Goal: Information Seeking & Learning: Learn about a topic

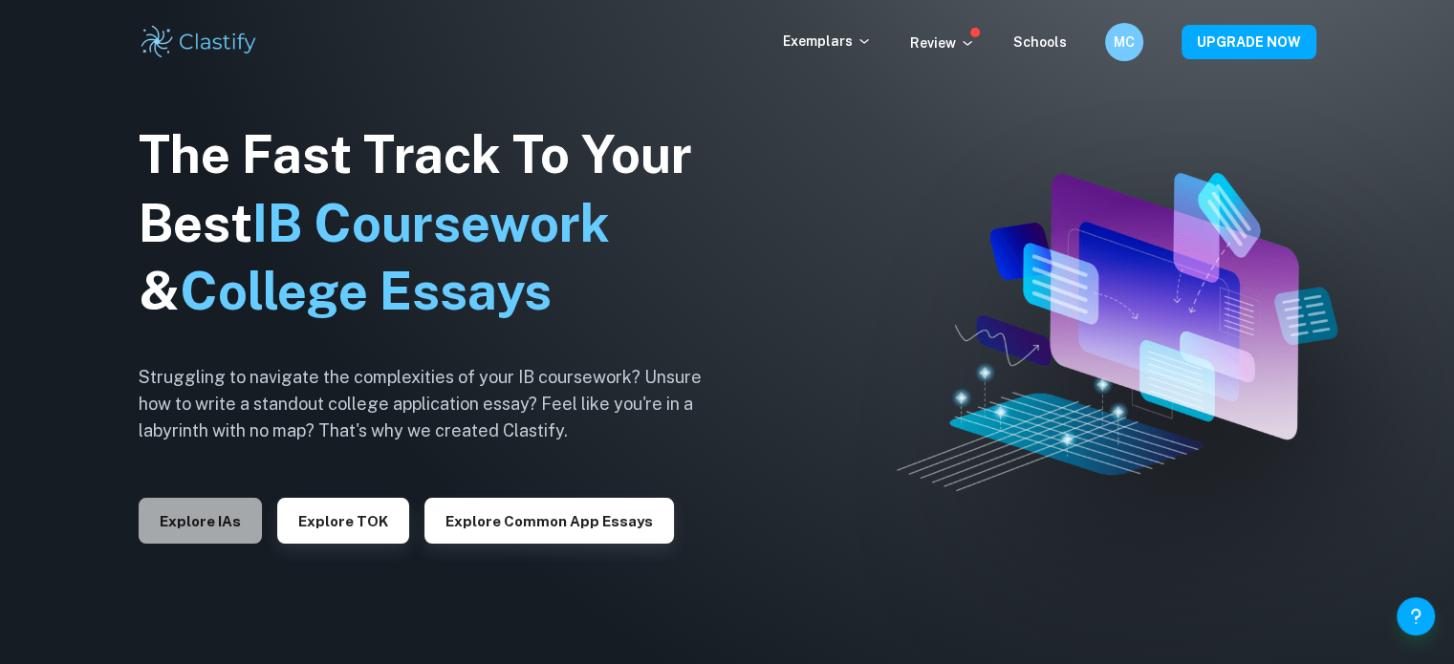
click at [209, 517] on button "Explore IAs" at bounding box center [200, 521] width 123 height 46
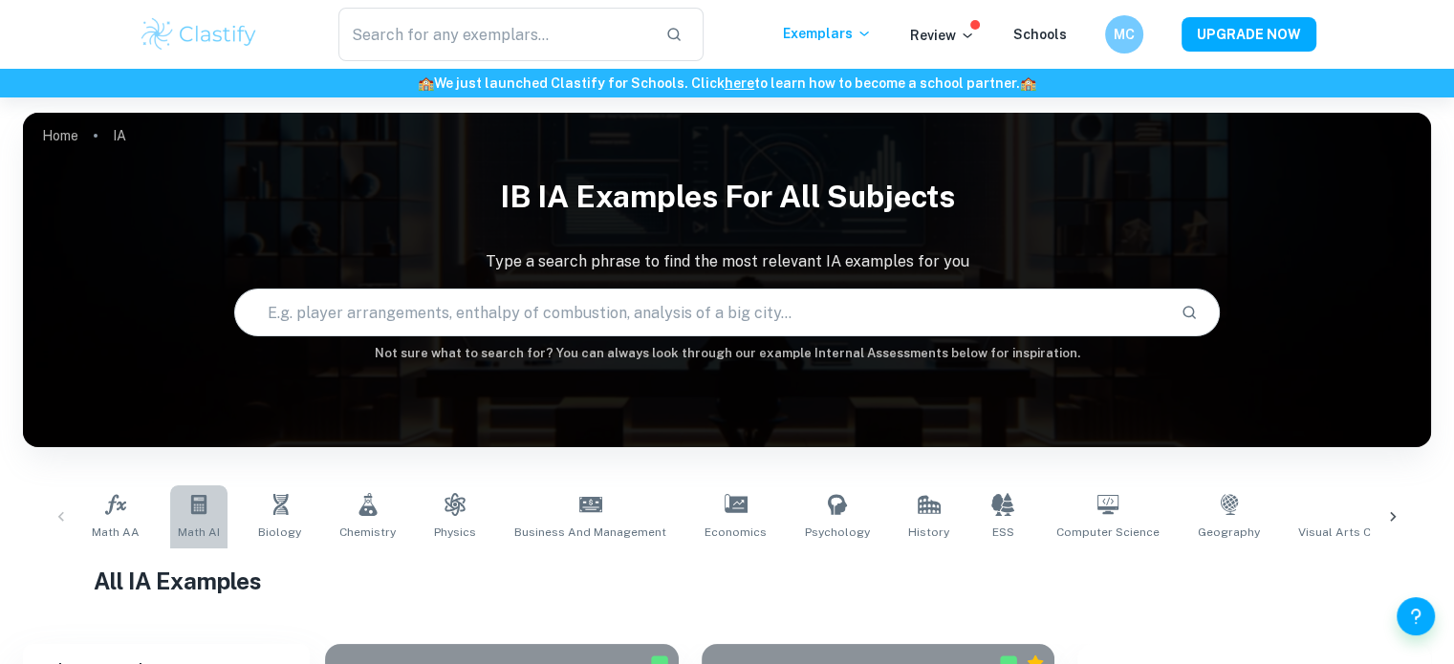
click at [196, 517] on link "Math AI" at bounding box center [198, 517] width 57 height 63
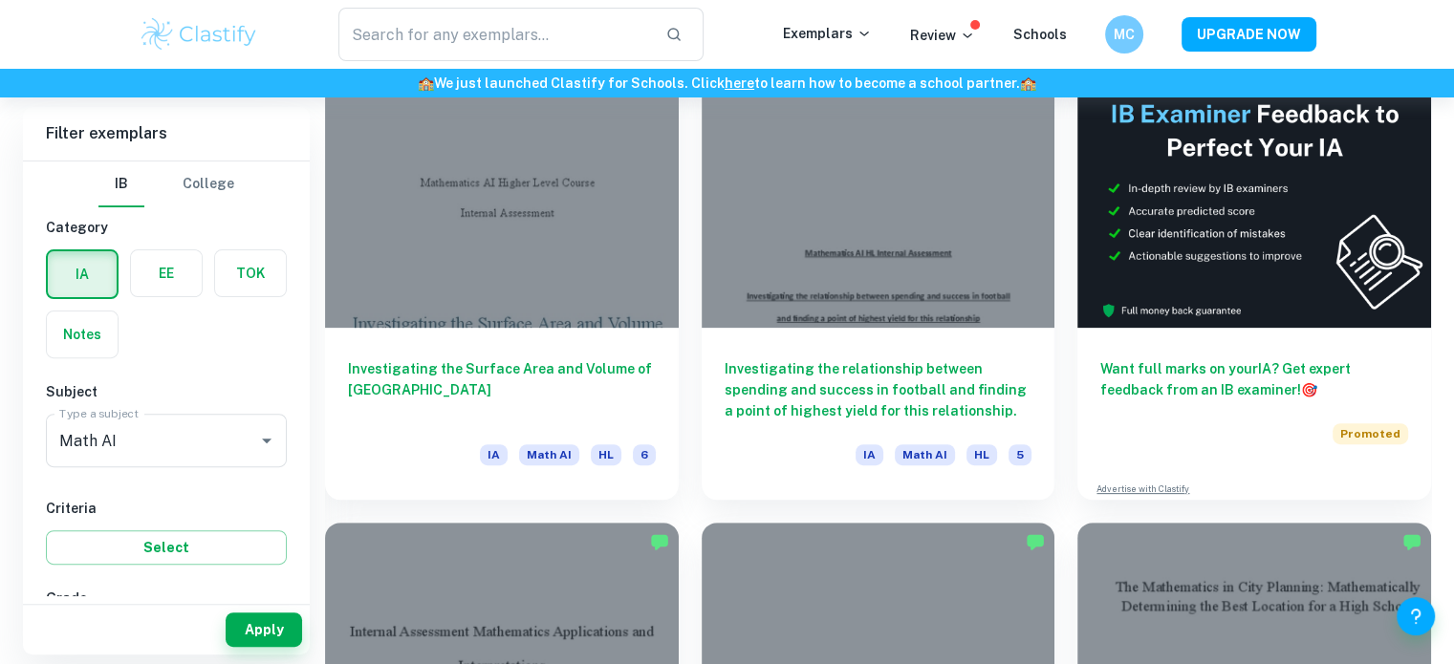
scroll to position [1162, 0]
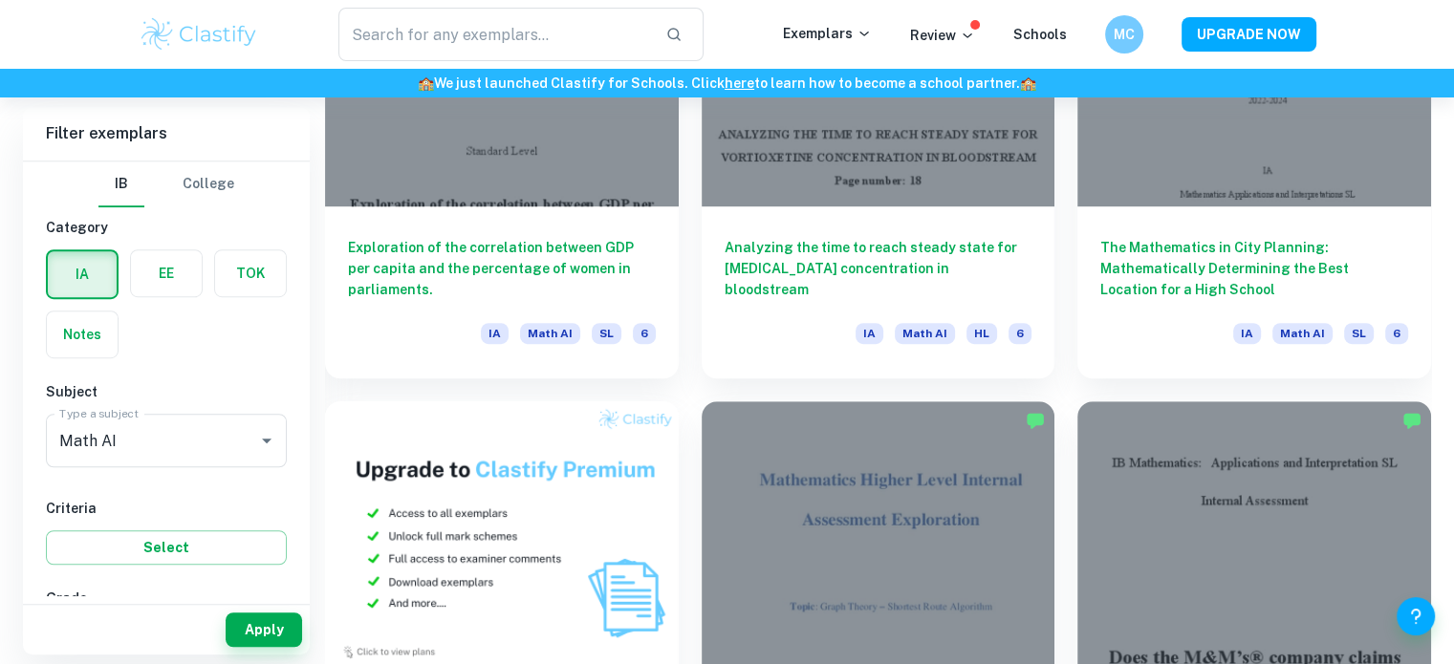
click at [220, 354] on div "IA EE TOK Notes" at bounding box center [160, 298] width 252 height 120
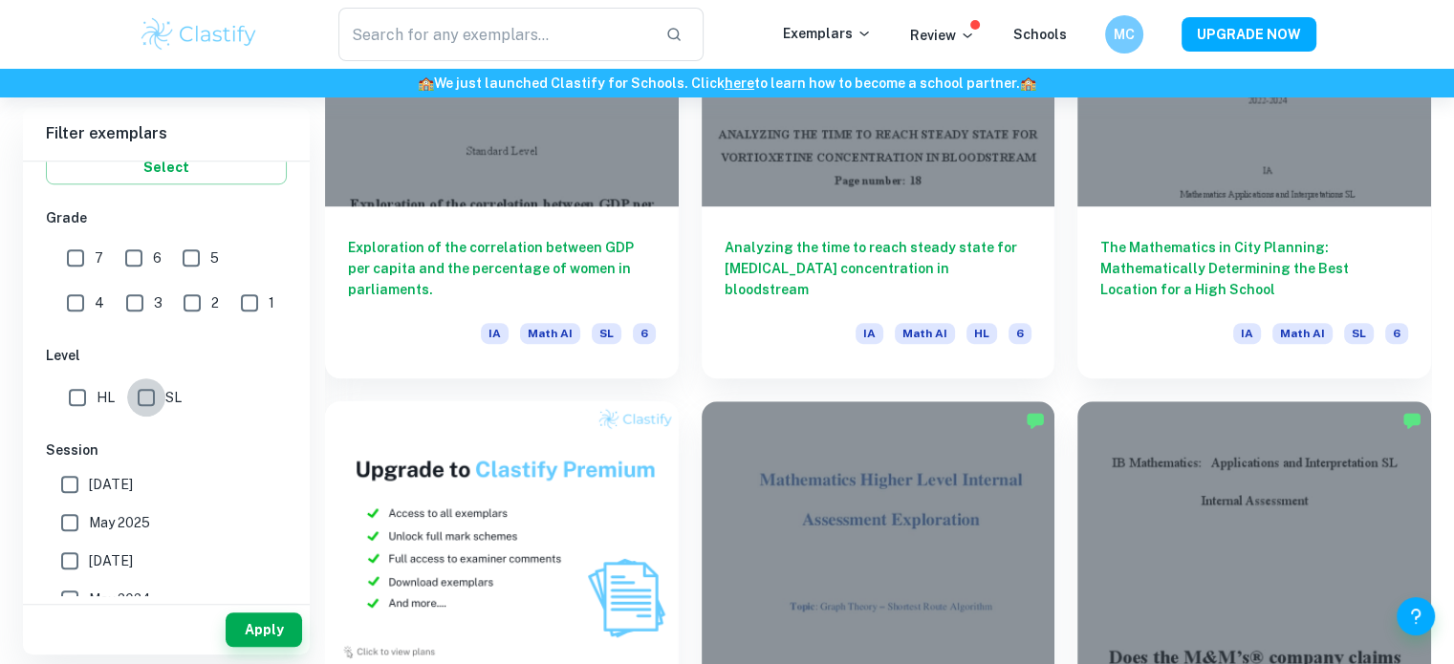
click at [159, 385] on input "SL" at bounding box center [146, 397] width 38 height 38
checkbox input "true"
click at [274, 624] on button "Apply" at bounding box center [264, 630] width 76 height 34
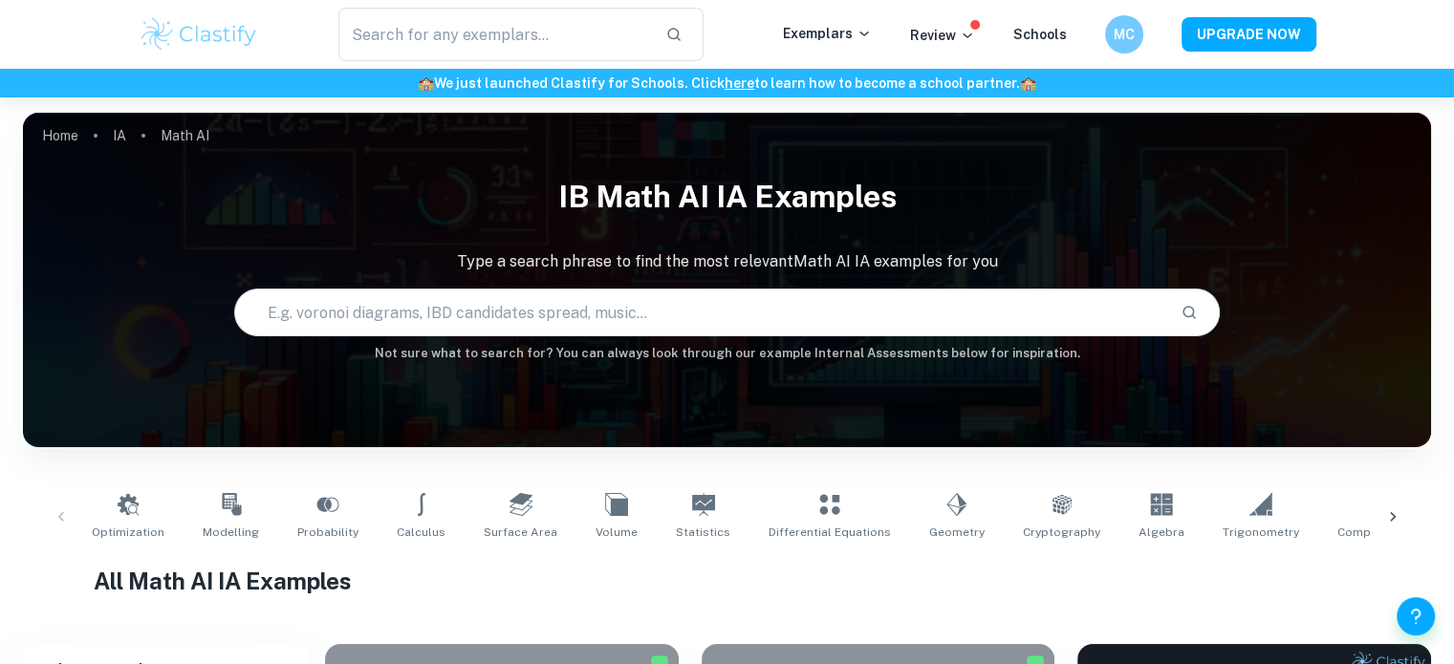
scroll to position [581, 0]
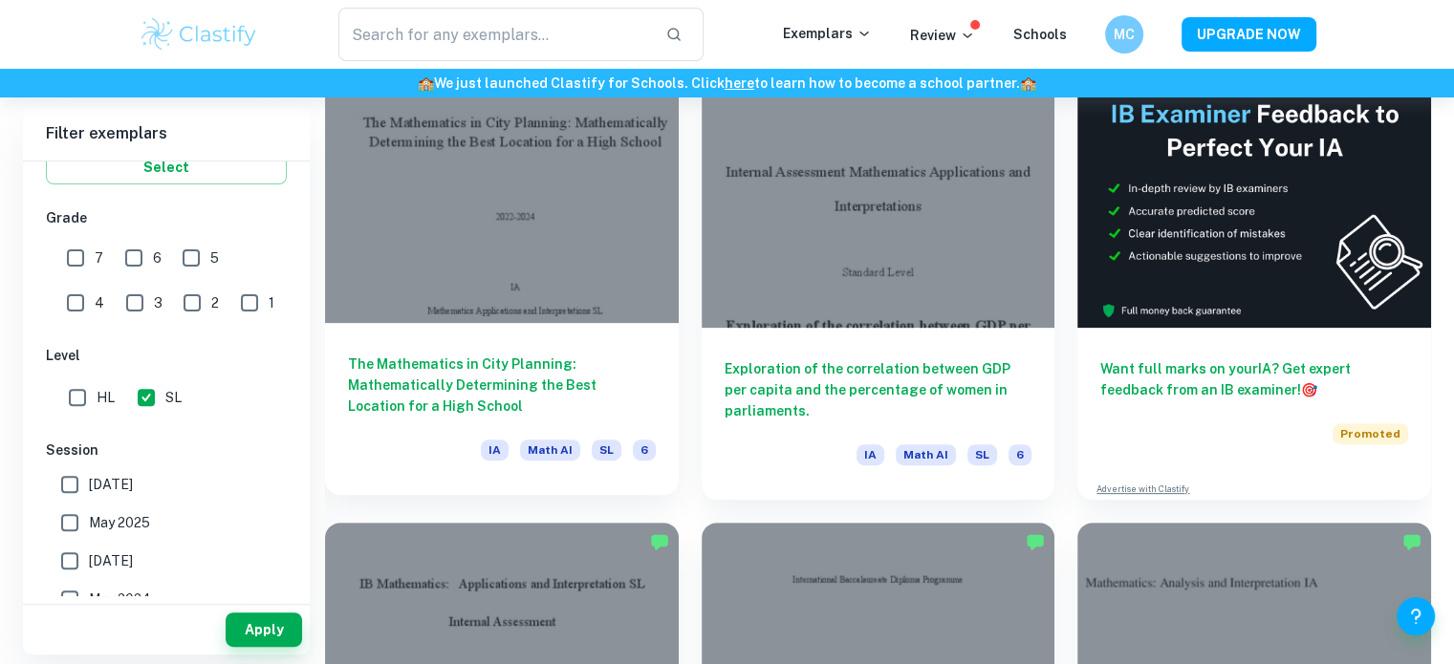
click at [539, 375] on h6 "The Mathematics in City Planning: Mathematically Determining the Best Location …" at bounding box center [502, 385] width 308 height 63
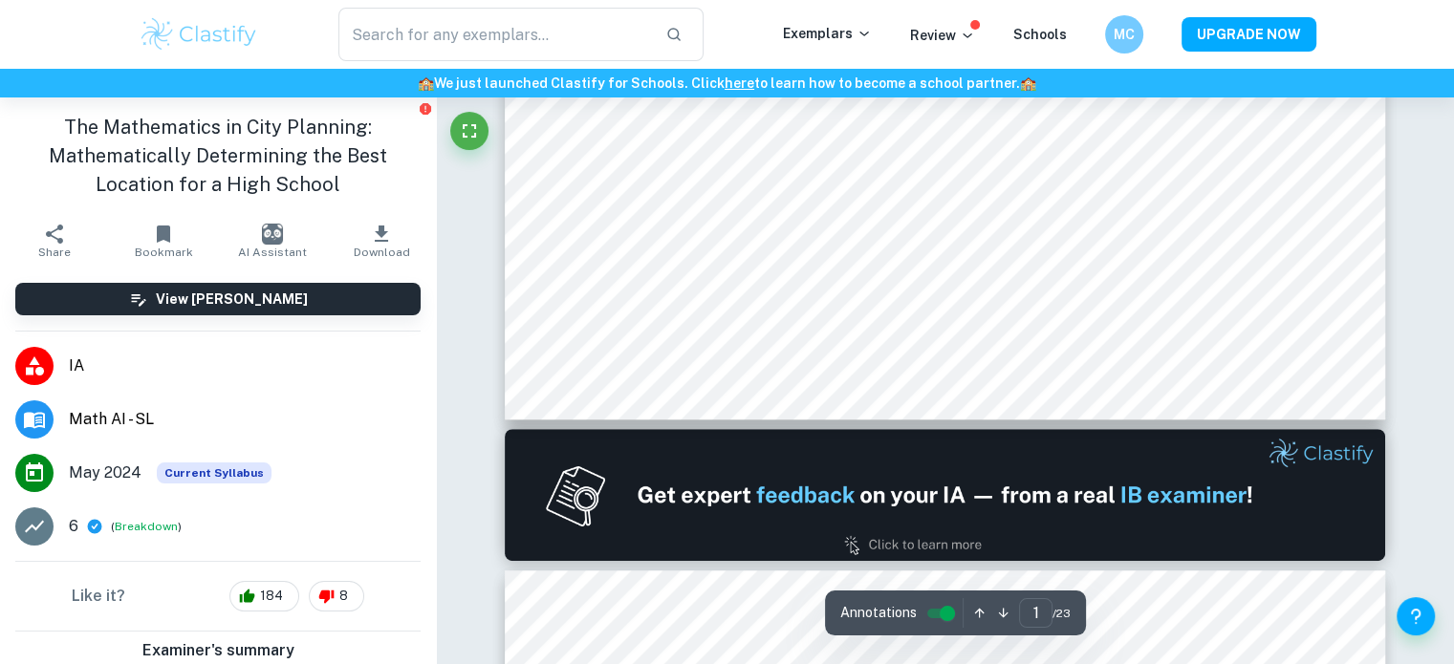
type input "2"
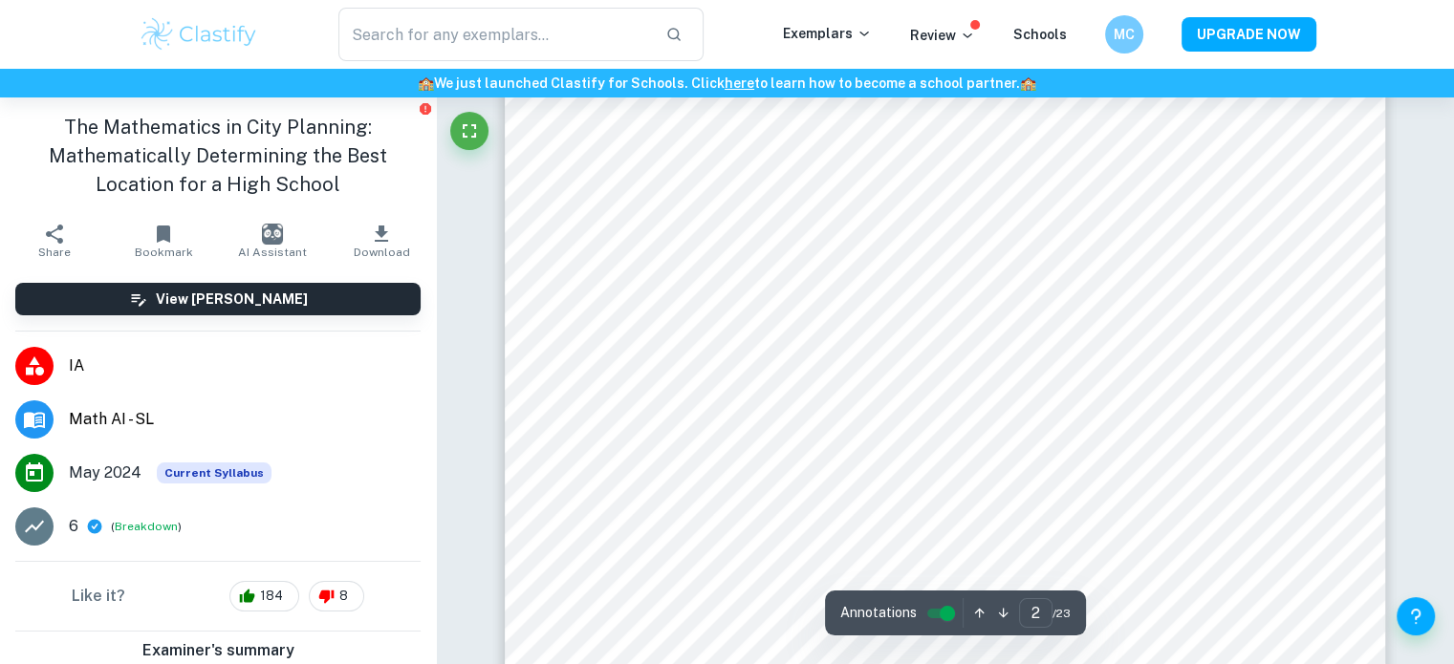
scroll to position [1600, 0]
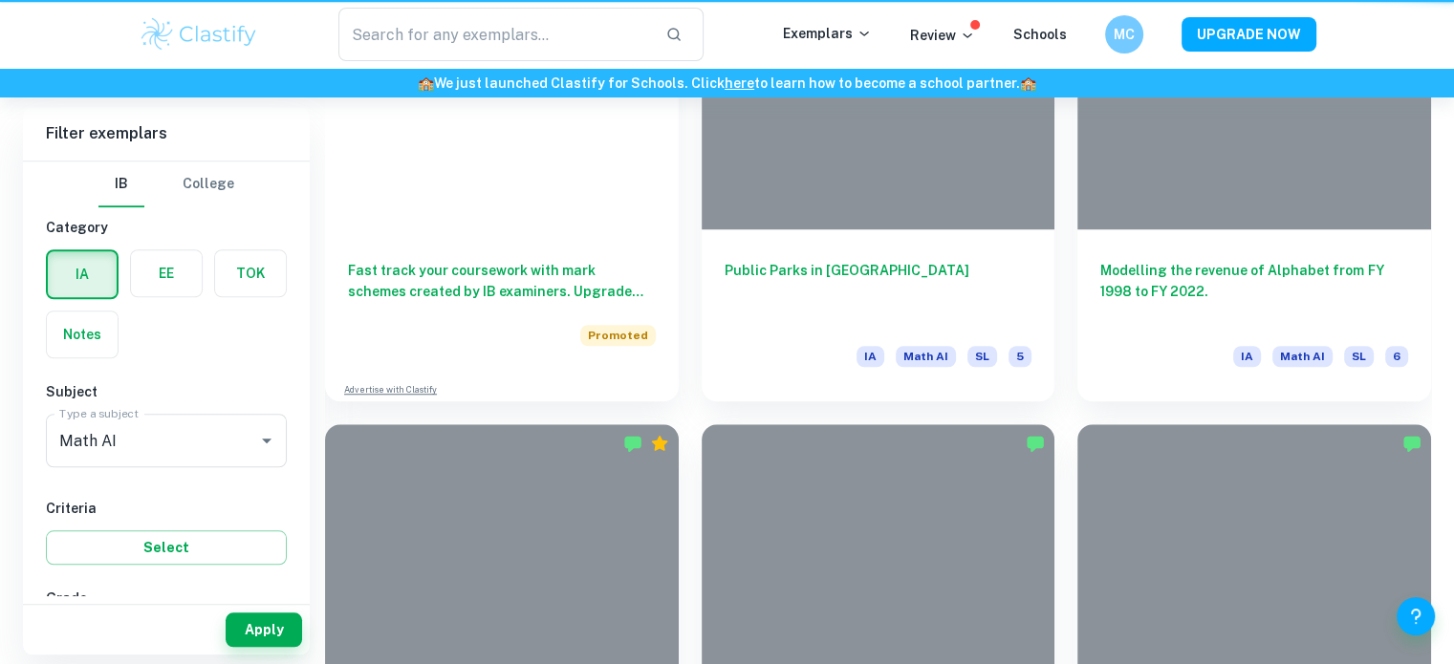
scroll to position [581, 0]
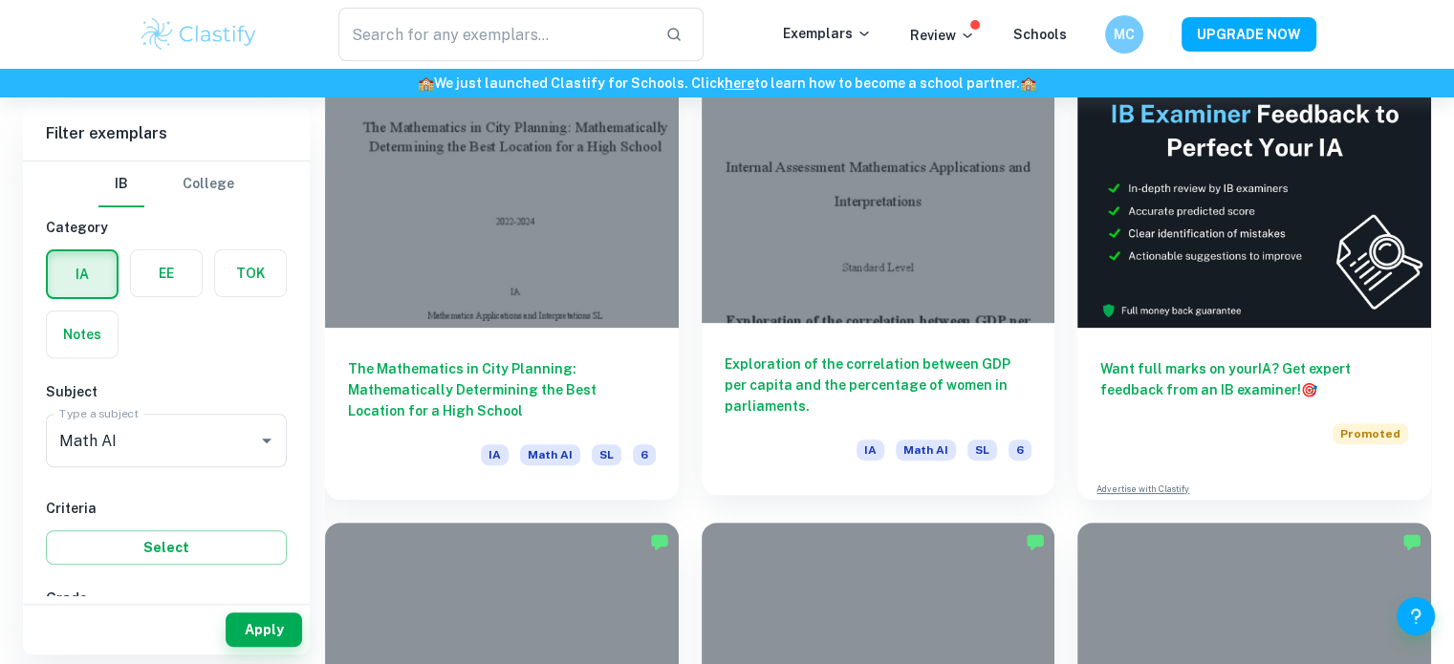
click at [932, 389] on h6 "Exploration of the correlation between GDP per capita and the percentage of wom…" at bounding box center [879, 385] width 308 height 63
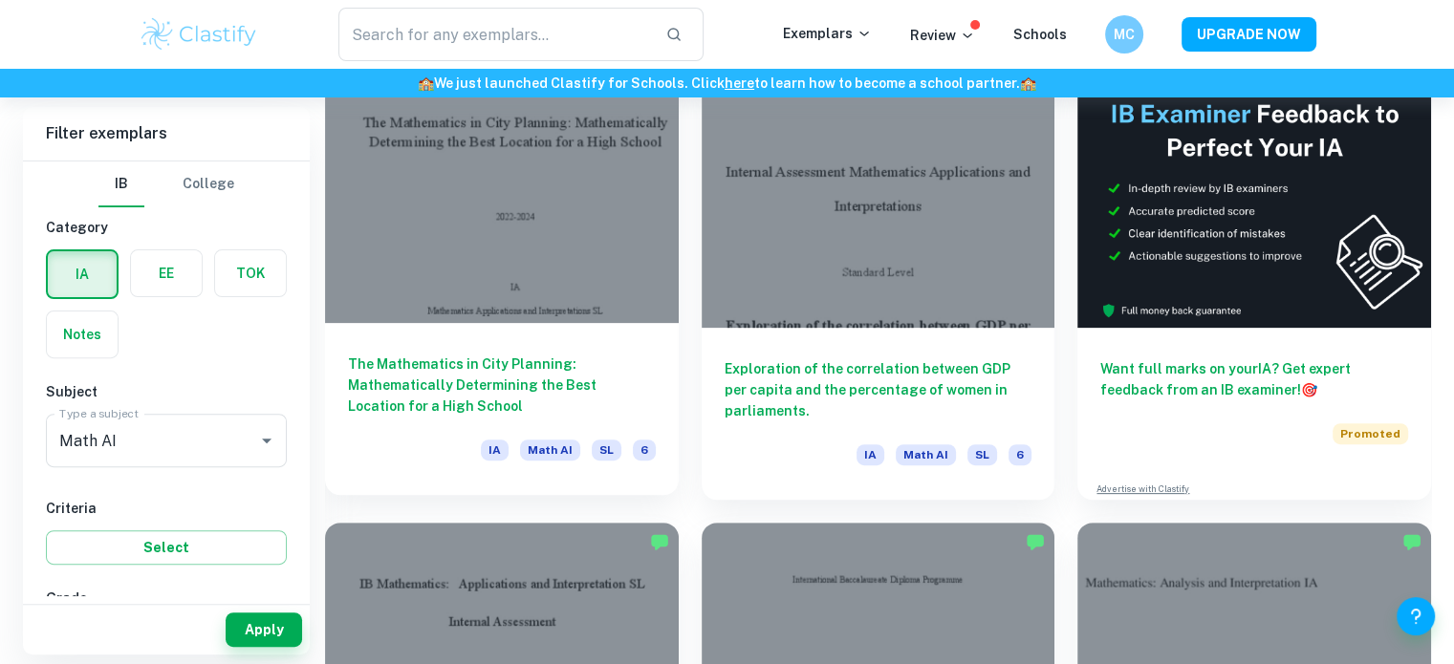
scroll to position [1162, 0]
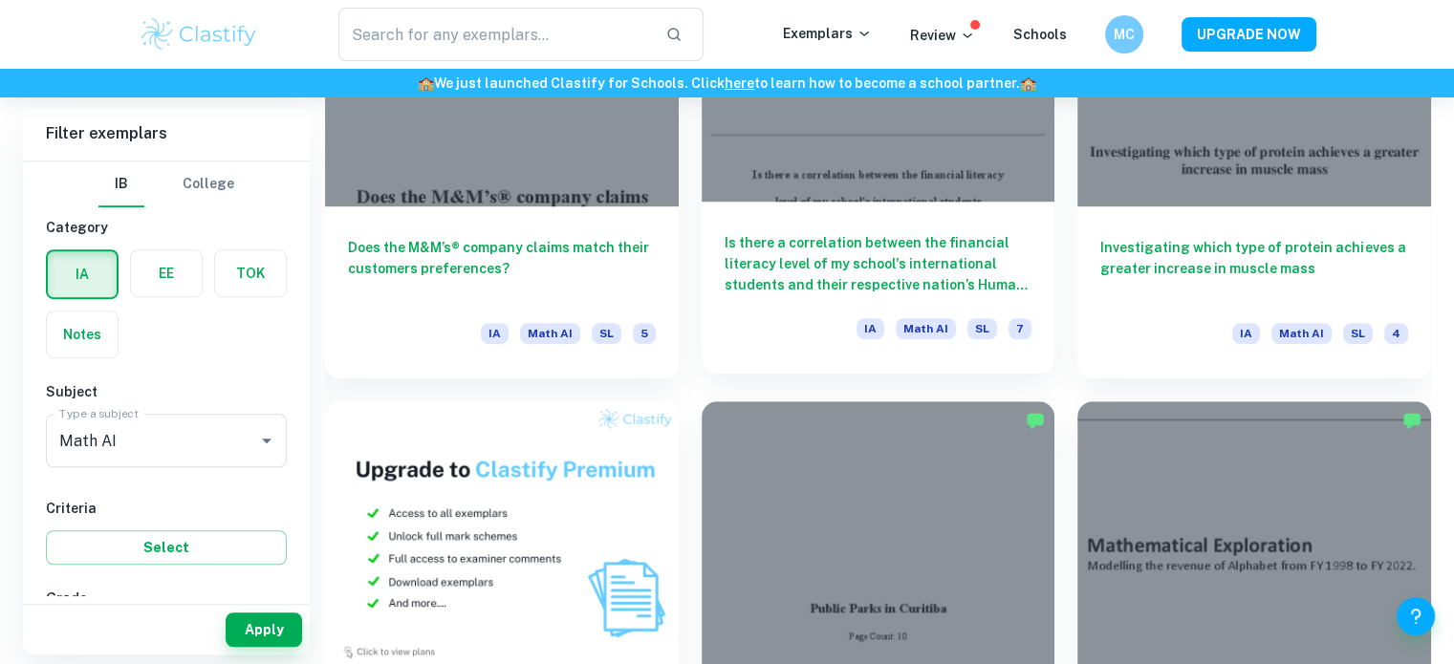
click at [872, 250] on h6 "Is there a correlation between the financial literacy level of my school's inte…" at bounding box center [879, 263] width 308 height 63
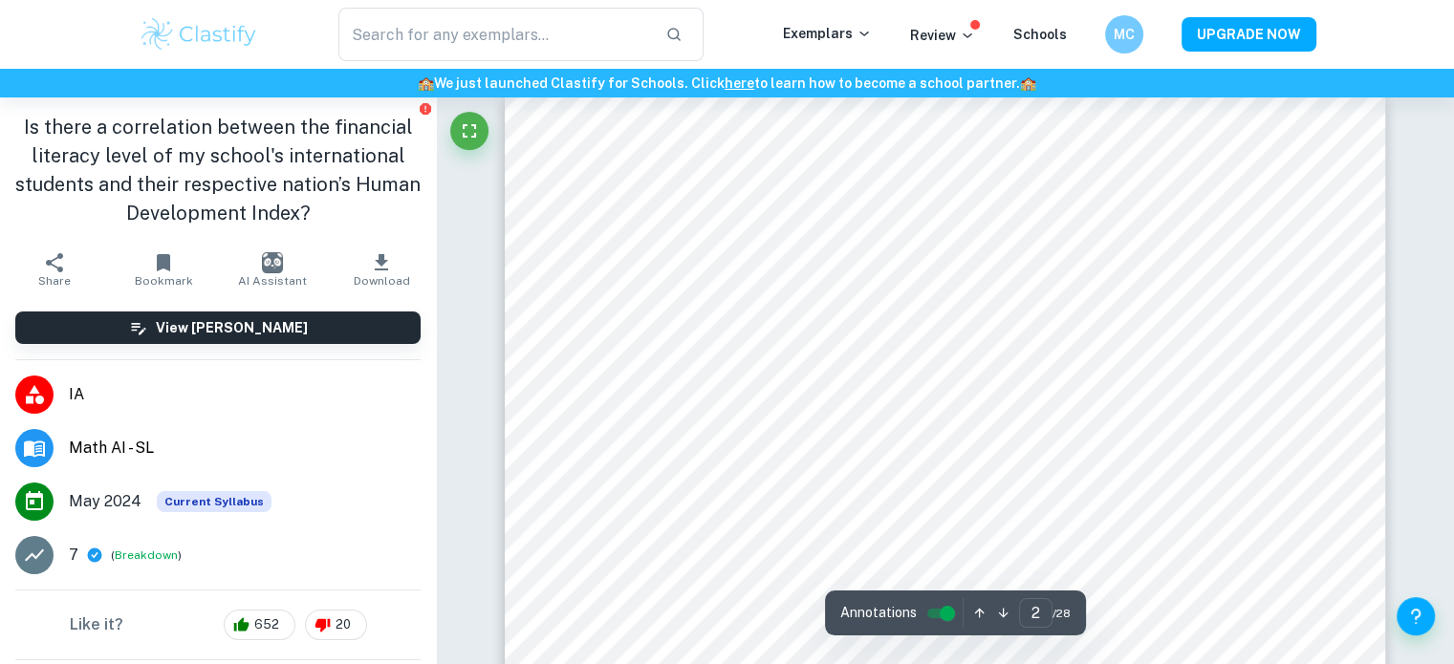
scroll to position [1346, 0]
type input "1"
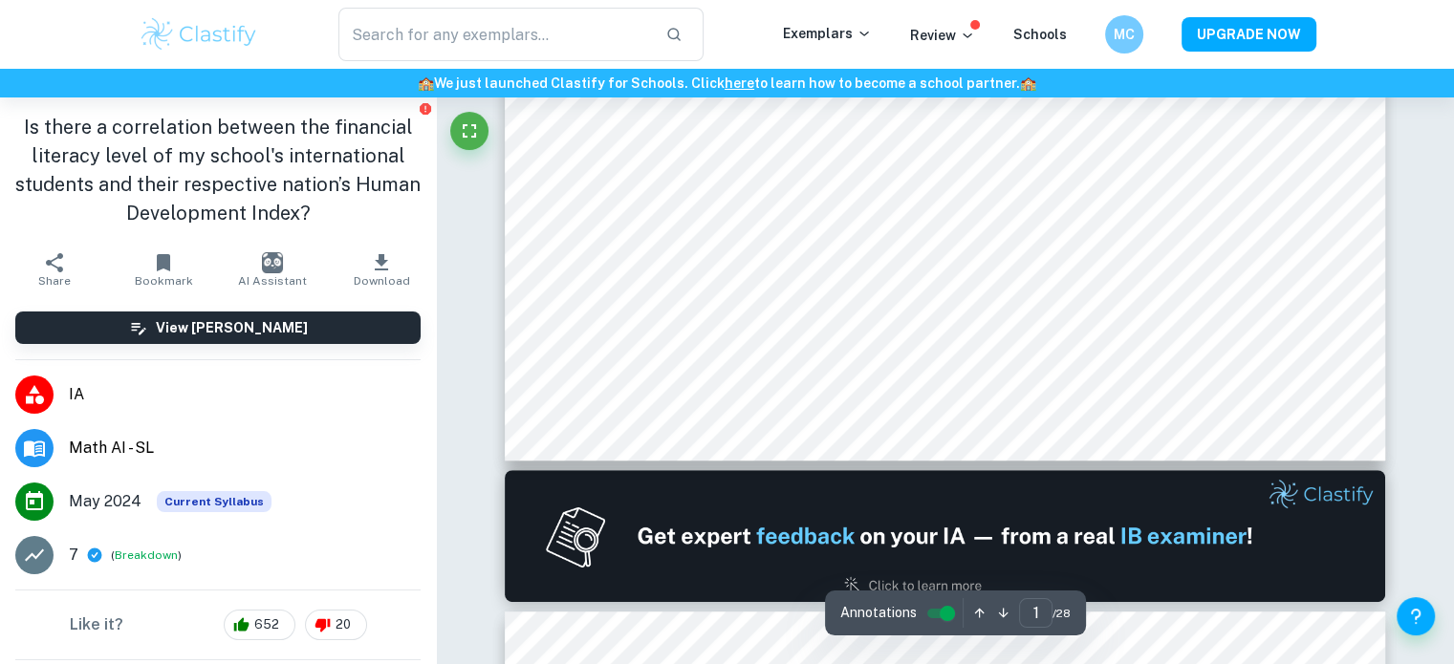
scroll to position [765, 0]
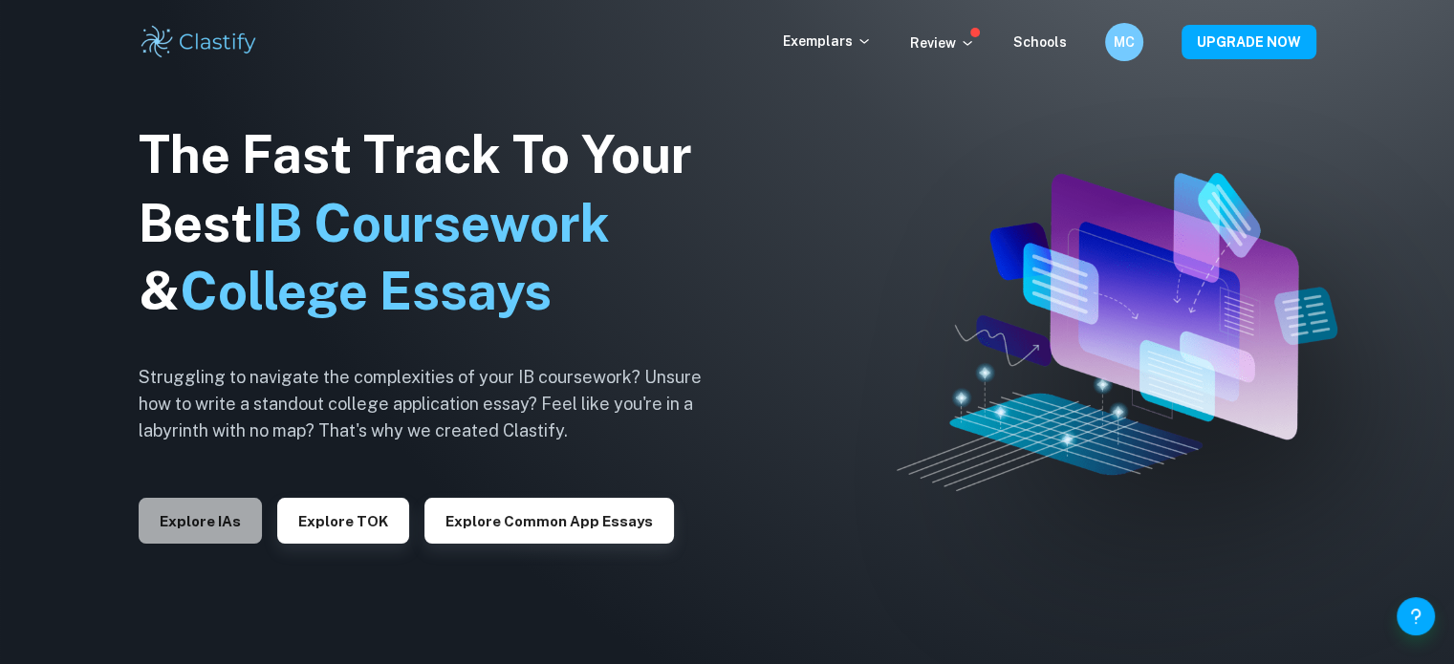
click at [184, 539] on button "Explore IAs" at bounding box center [200, 521] width 123 height 46
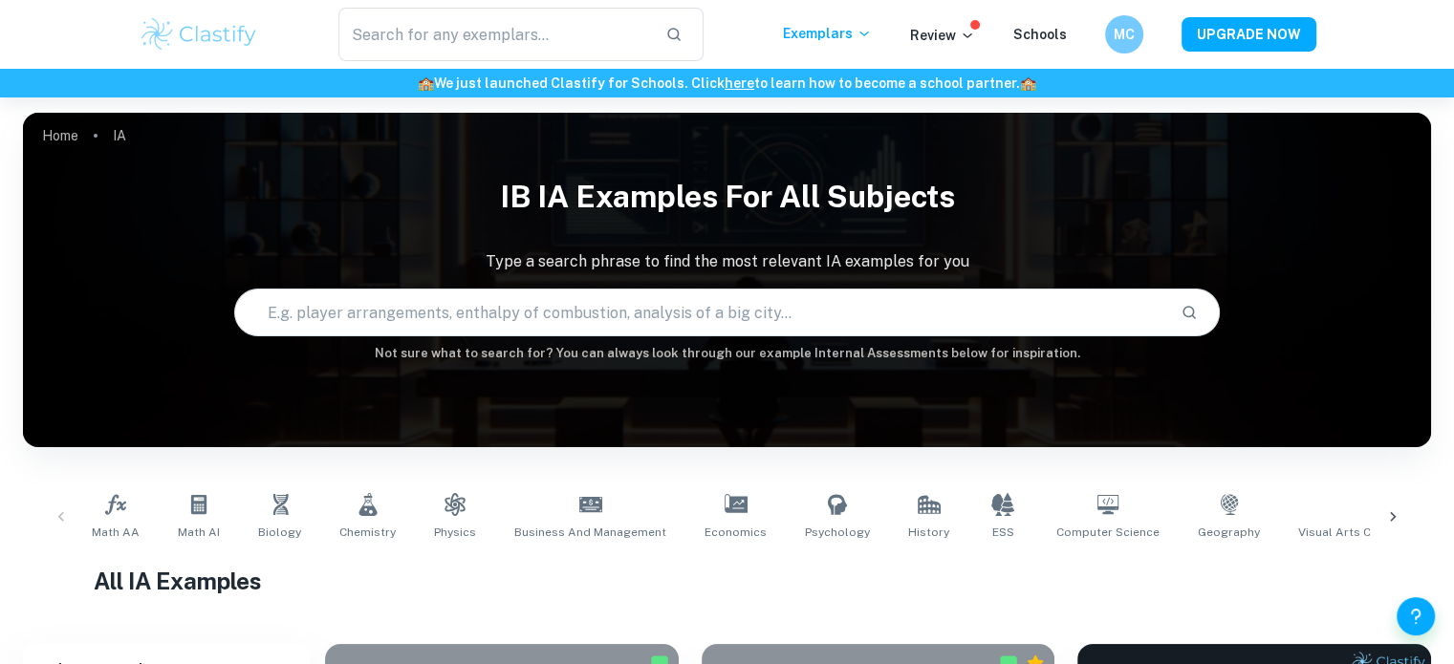
scroll to position [581, 0]
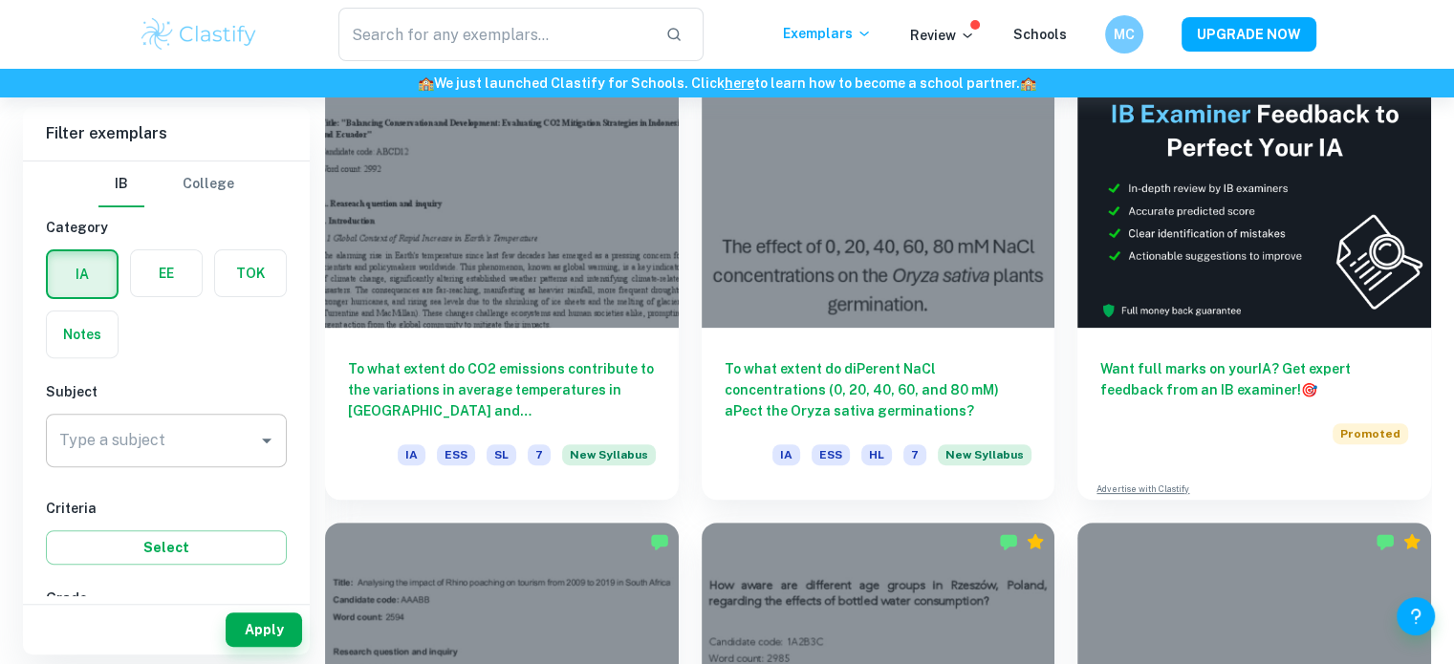
click at [166, 458] on div "Type a subject" at bounding box center [166, 441] width 241 height 54
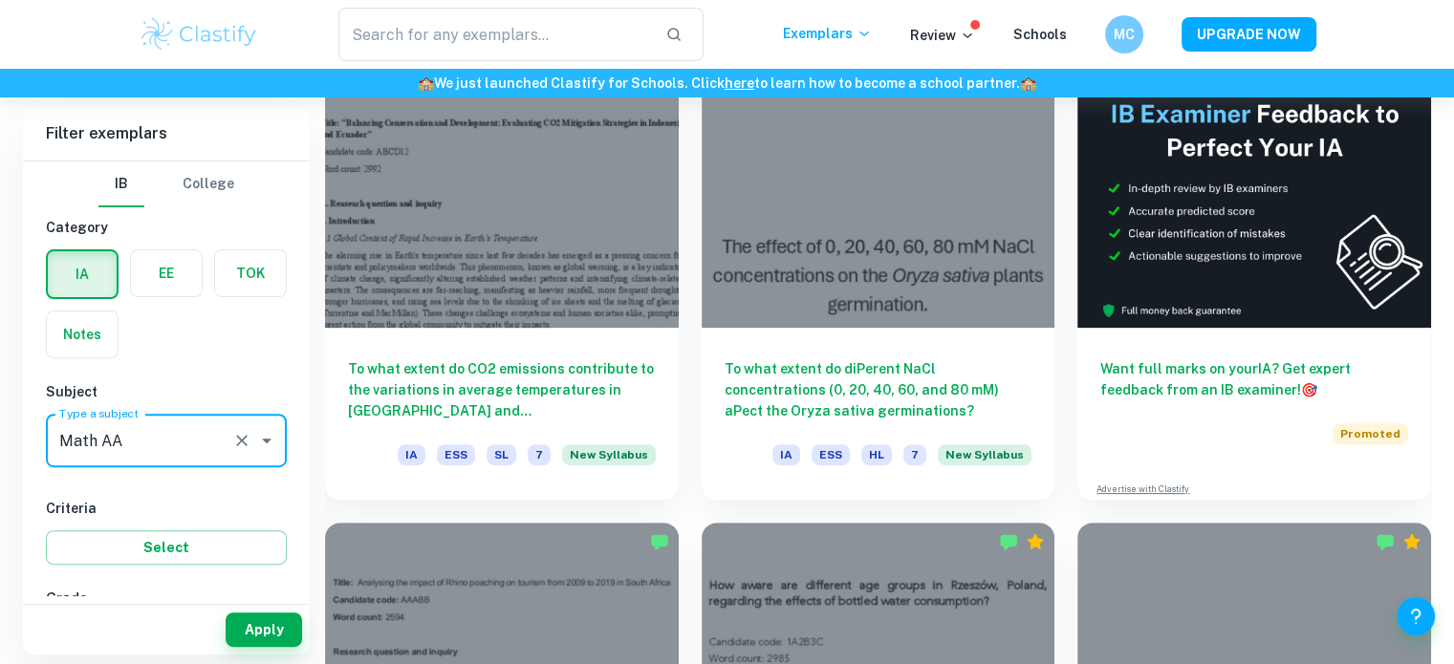
type input "Math AA"
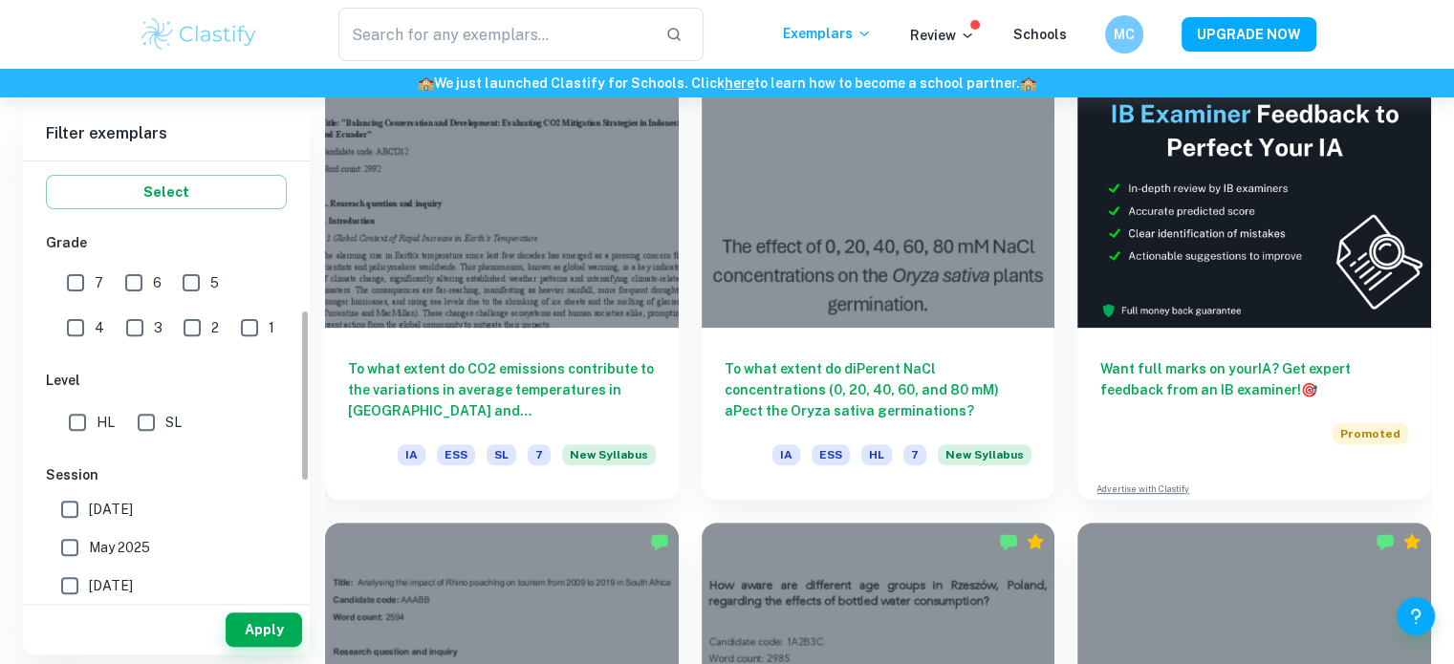
scroll to position [380, 0]
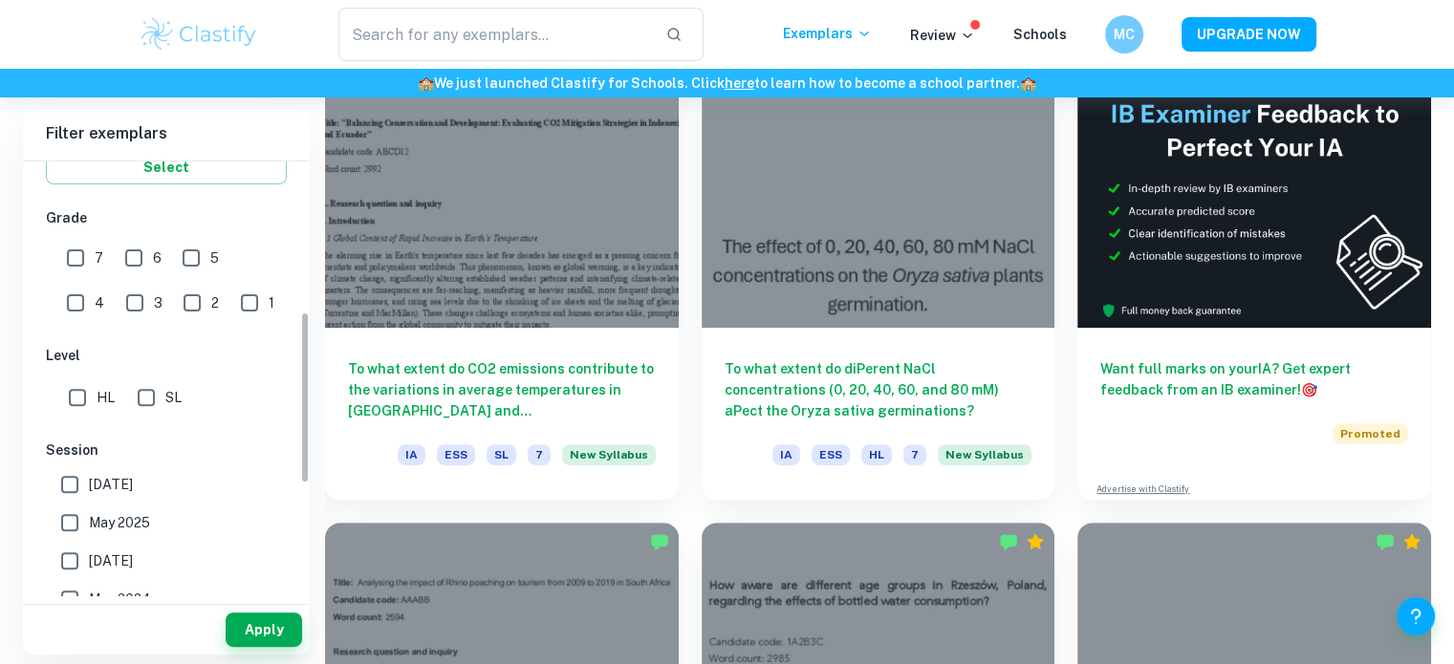
click at [154, 400] on input "SL" at bounding box center [146, 397] width 38 height 38
checkbox input "true"
click at [275, 626] on button "Apply" at bounding box center [264, 630] width 76 height 34
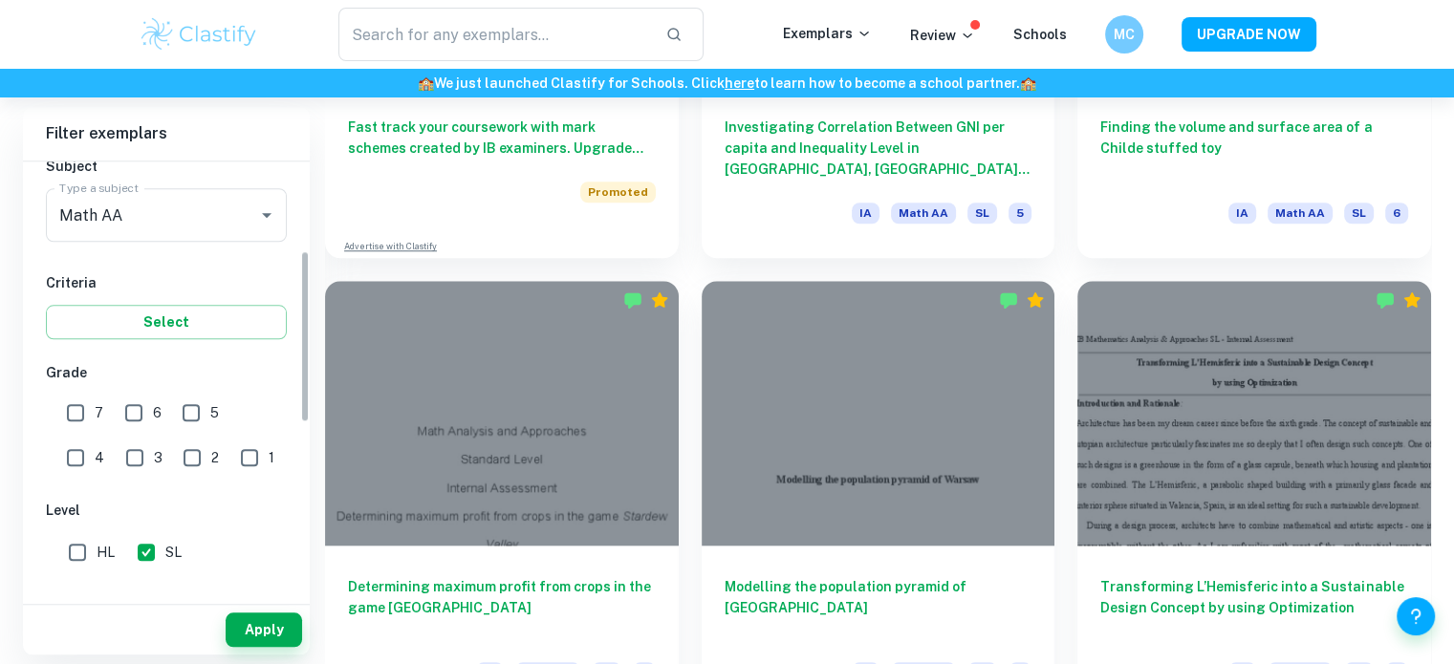
scroll to position [273, 0]
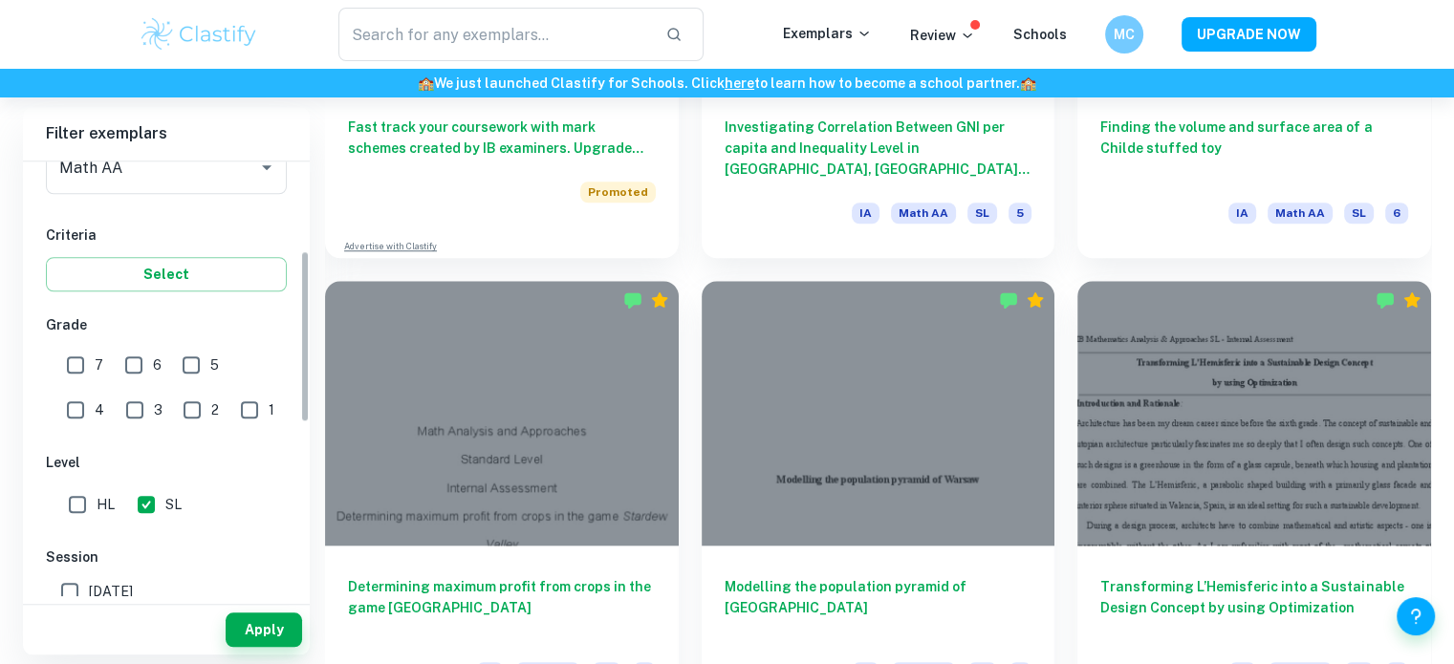
drag, startPoint x: 305, startPoint y: 305, endPoint x: 297, endPoint y: 413, distance: 108.3
click at [297, 413] on div "IB College Category IA EE TOK Notes Subject Type a subject Math AA Type a subje…" at bounding box center [166, 379] width 287 height 435
drag, startPoint x: 297, startPoint y: 413, endPoint x: 289, endPoint y: 506, distance: 93.1
click at [289, 506] on div "IB College Category IA EE TOK Notes Subject Type a subject Math AA Type a subje…" at bounding box center [166, 440] width 287 height 1105
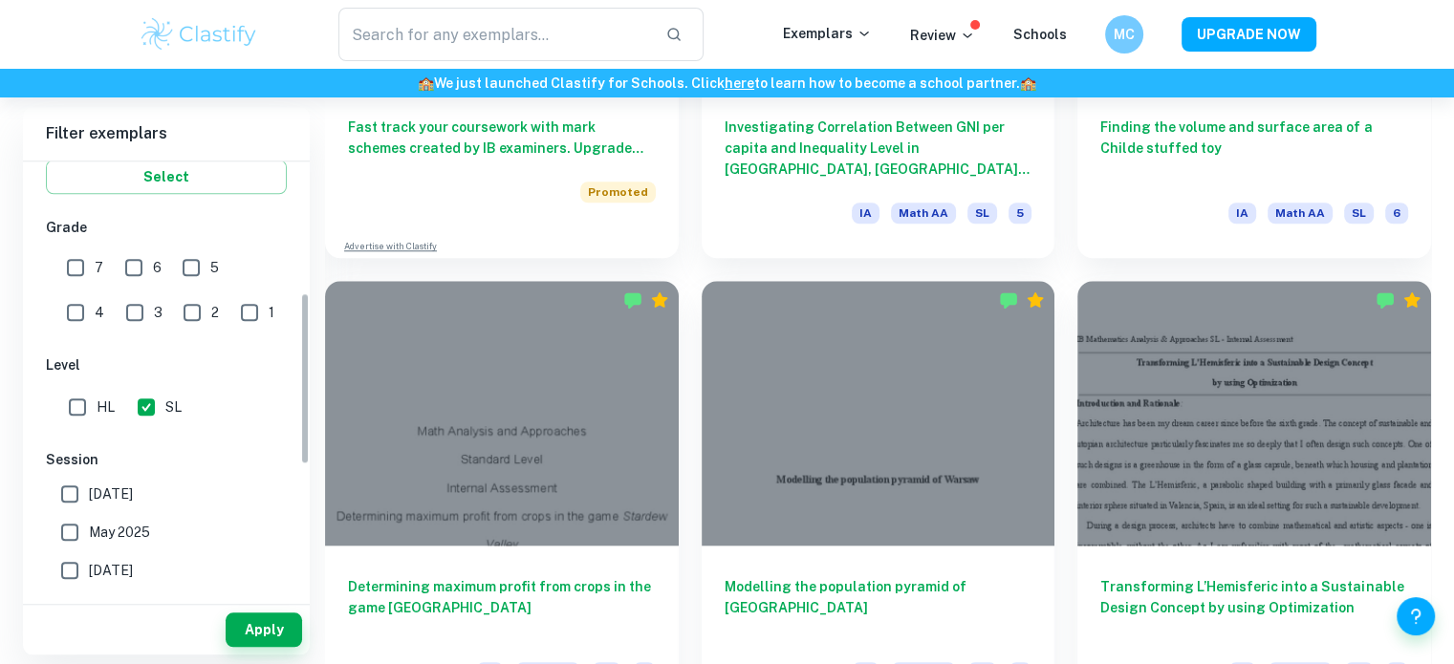
scroll to position [439, 0]
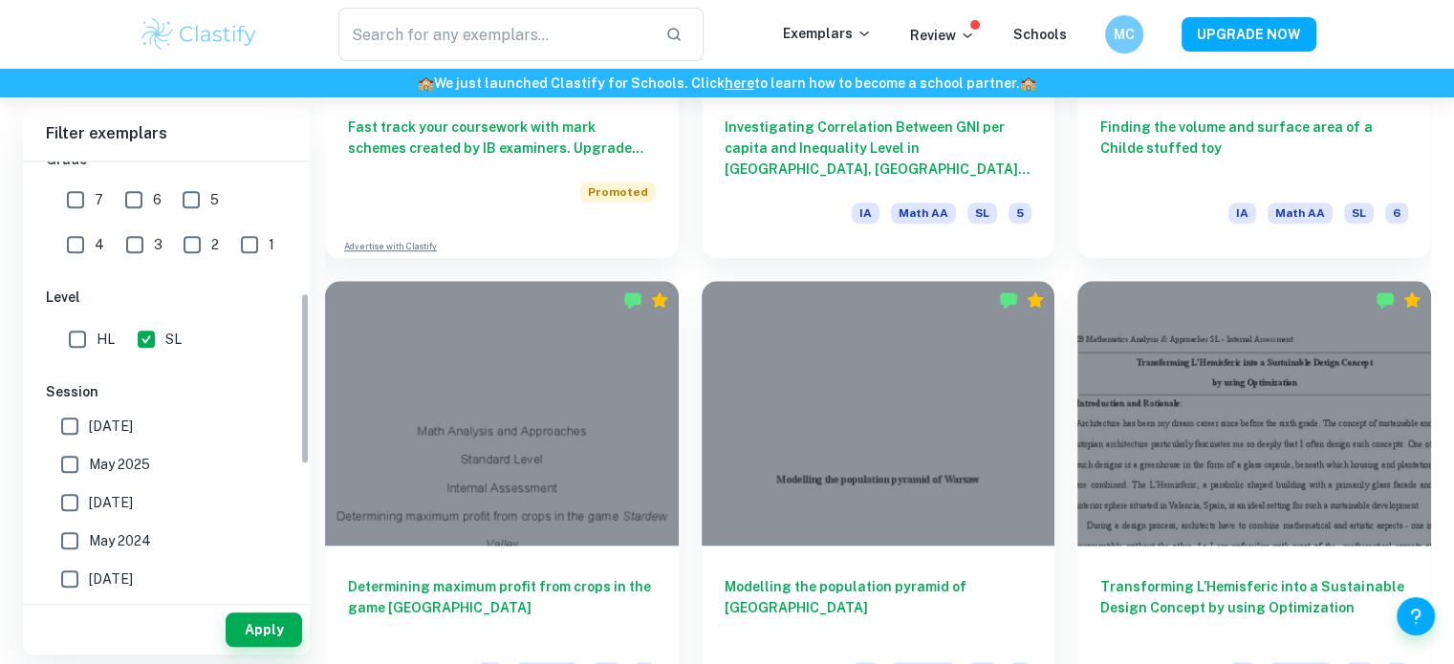
drag, startPoint x: 305, startPoint y: 431, endPoint x: 298, endPoint y: 496, distance: 65.3
click at [298, 496] on div "IB College Category IA EE TOK Notes Subject Type a subject Math AA Type a subje…" at bounding box center [166, 379] width 287 height 435
click at [298, 496] on div "IB College Category IA EE TOK Notes Subject Type a subject Math AA Type a subje…" at bounding box center [166, 275] width 287 height 1105
click at [154, 463] on label "May 2025" at bounding box center [161, 464] width 221 height 38
click at [89, 463] on input "May 2025" at bounding box center [70, 464] width 38 height 38
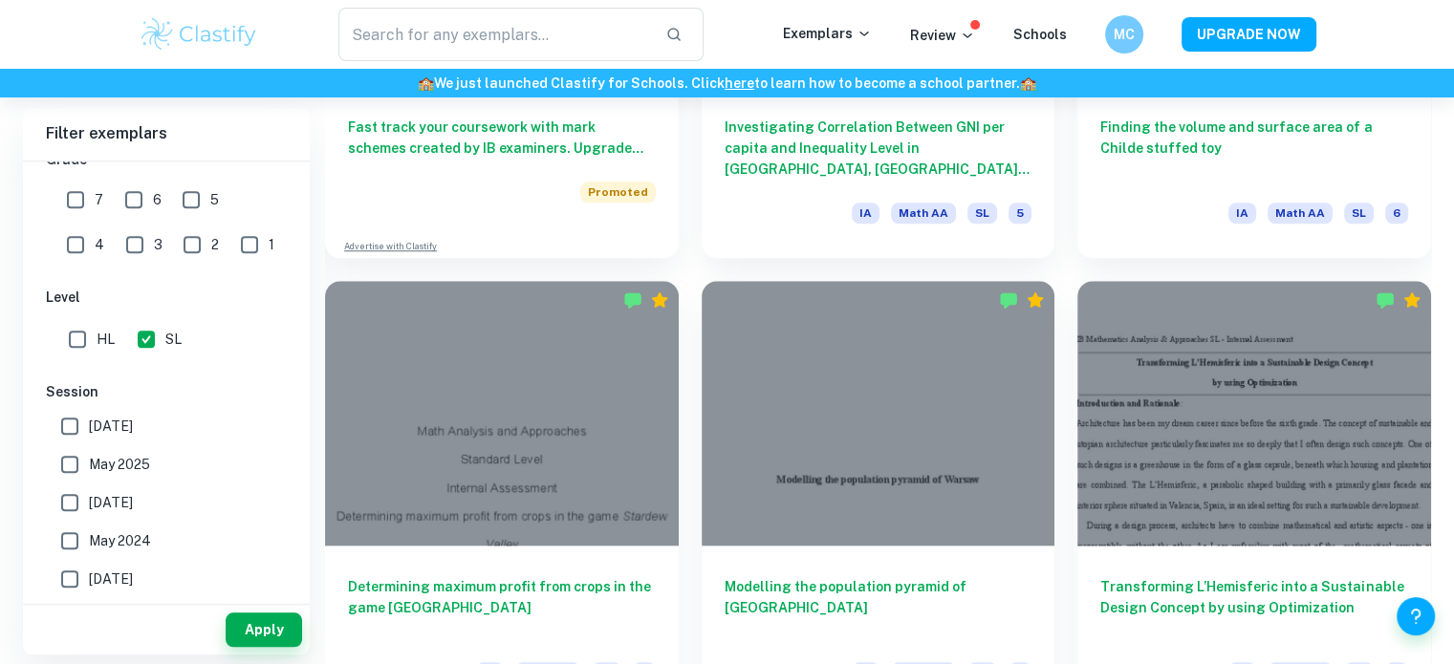
checkbox input "true"
click at [264, 627] on button "Apply" at bounding box center [264, 630] width 76 height 34
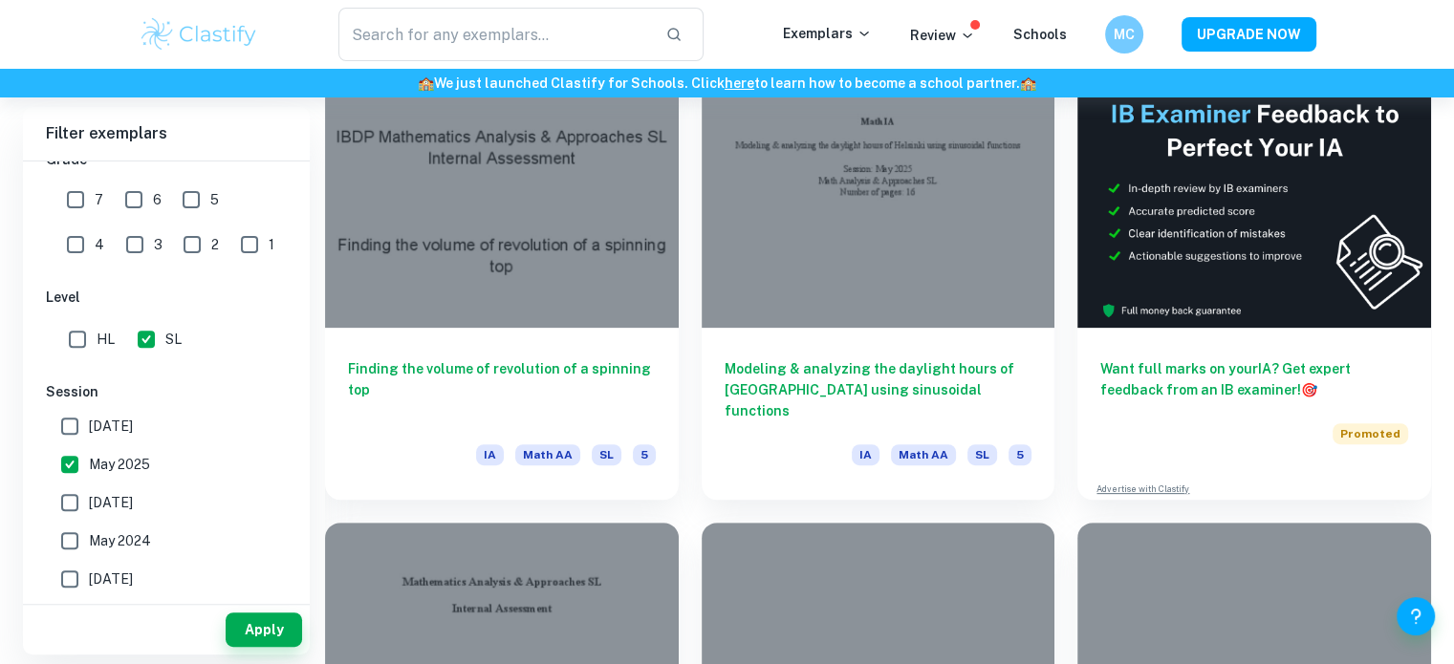
scroll to position [543, 0]
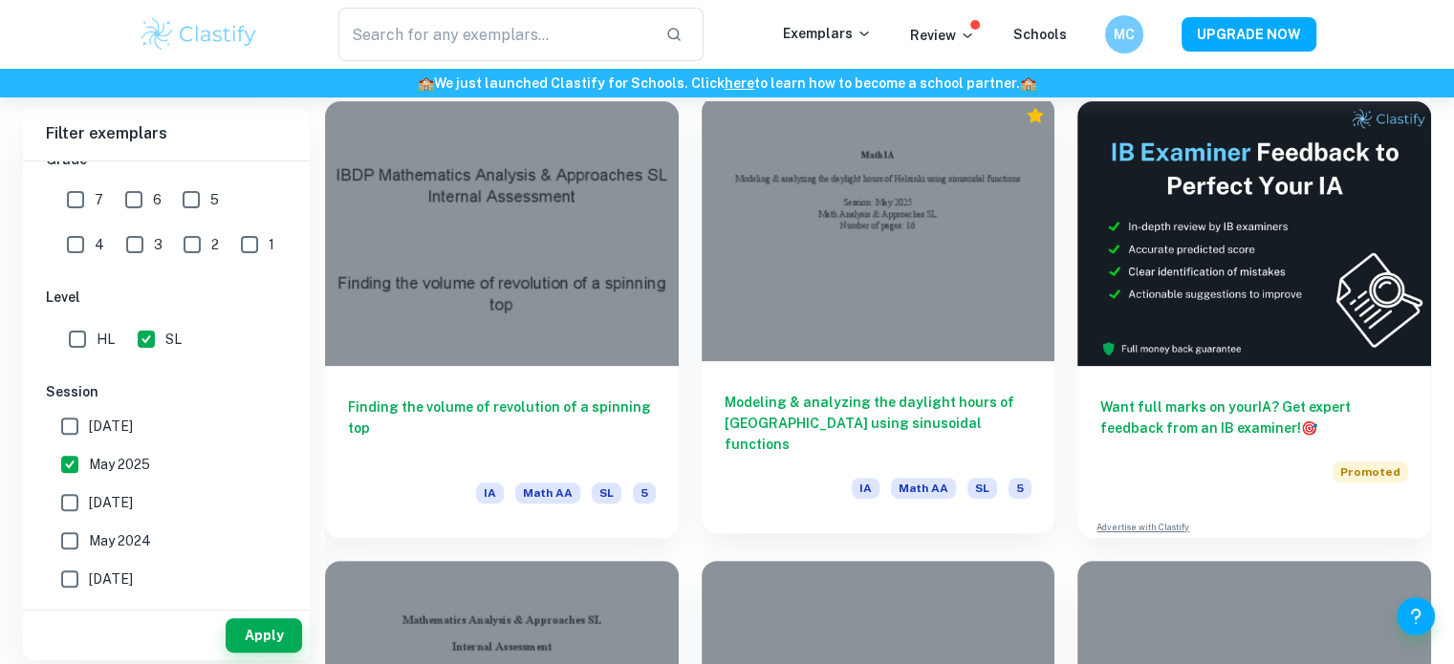
click at [954, 325] on div at bounding box center [879, 229] width 354 height 265
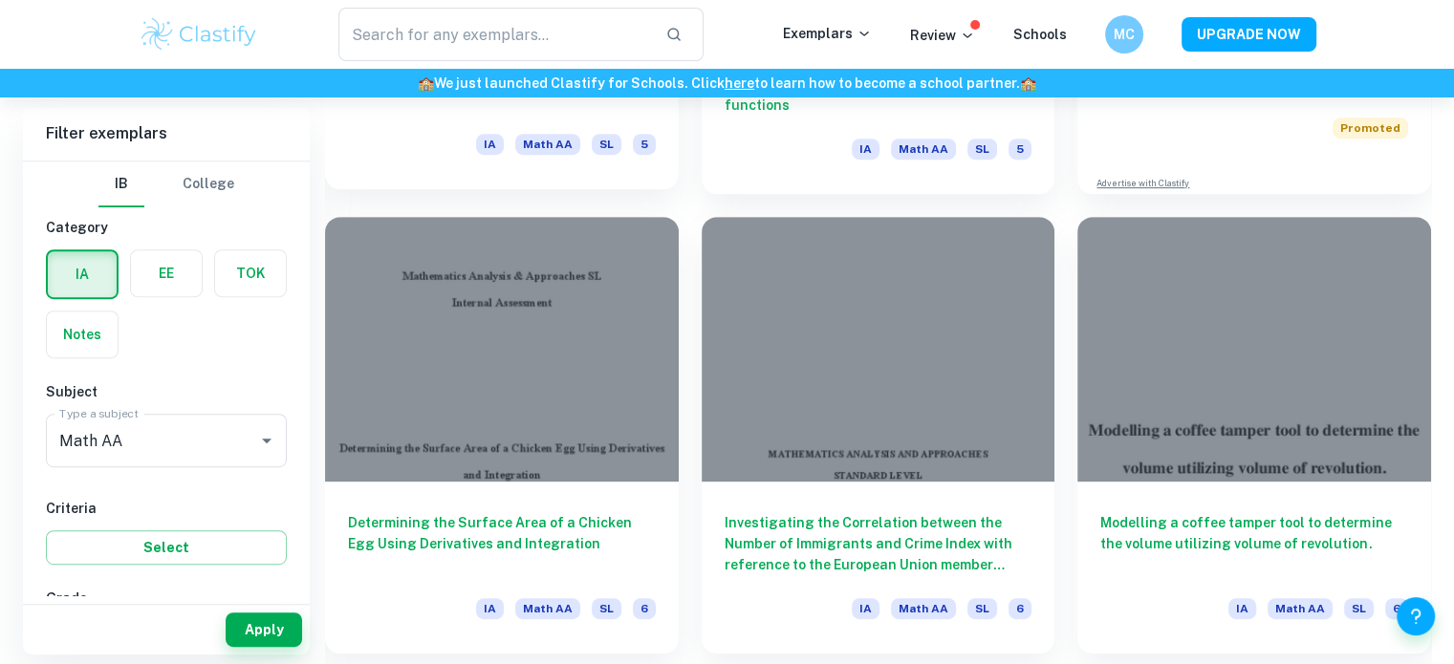
scroll to position [963, 0]
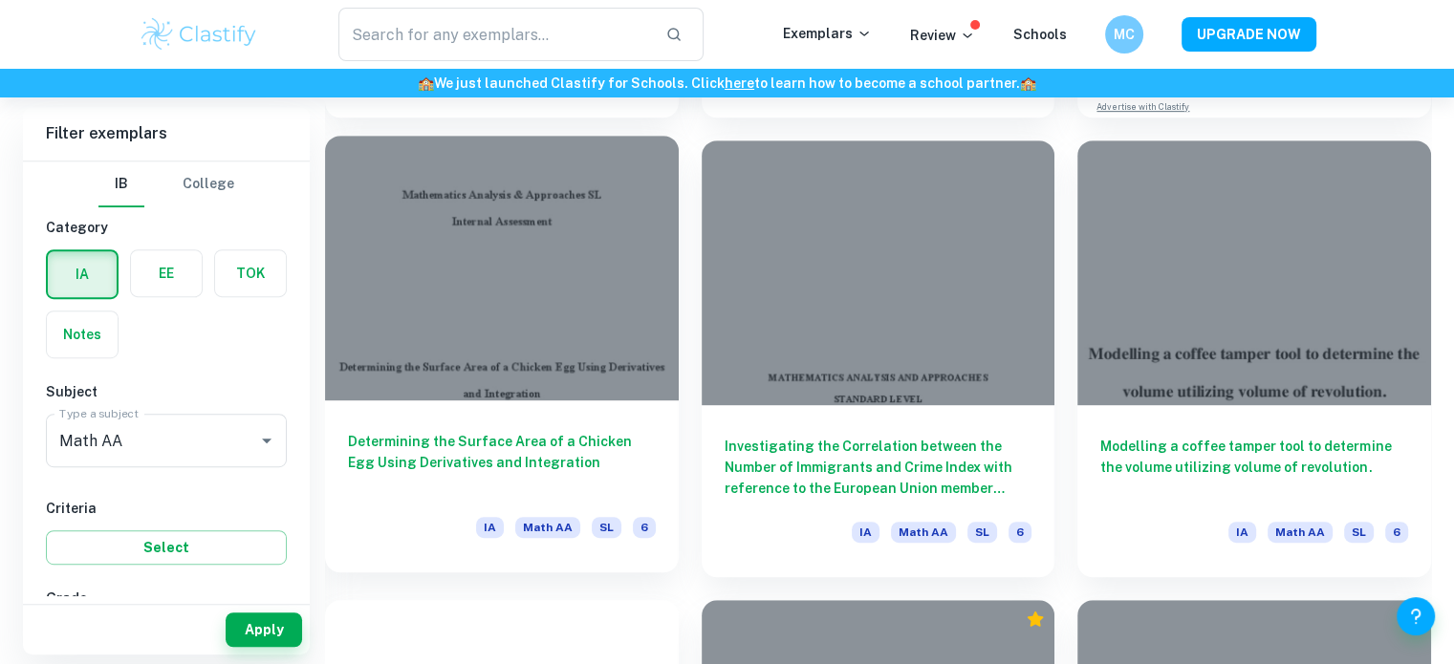
click at [547, 441] on h6 "Determining the Surface Area of a Chicken Egg Using Derivatives and Integration" at bounding box center [502, 462] width 308 height 63
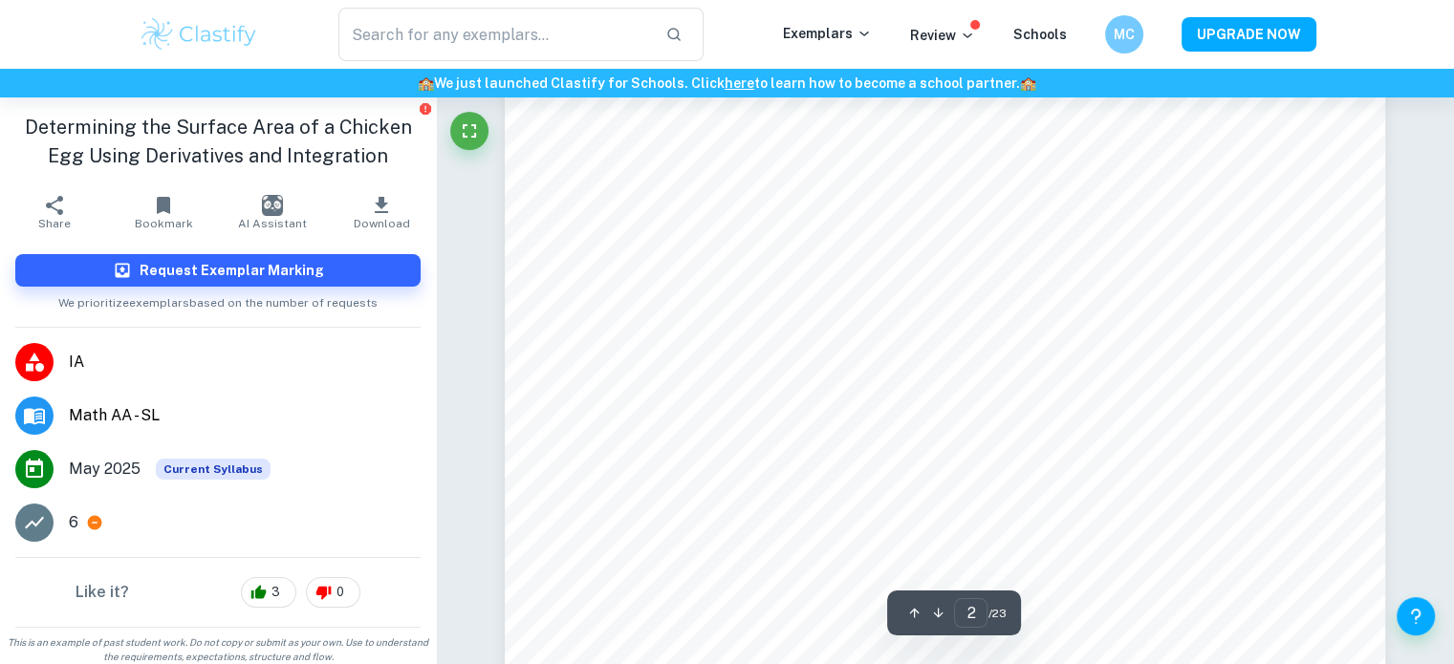
type input "1"
